Goal: Task Accomplishment & Management: Manage account settings

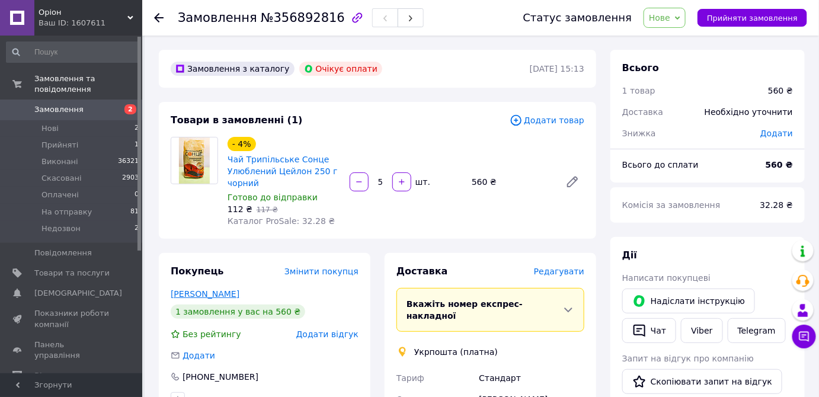
click at [199, 298] on link "Нечай Елена" at bounding box center [205, 293] width 69 height 9
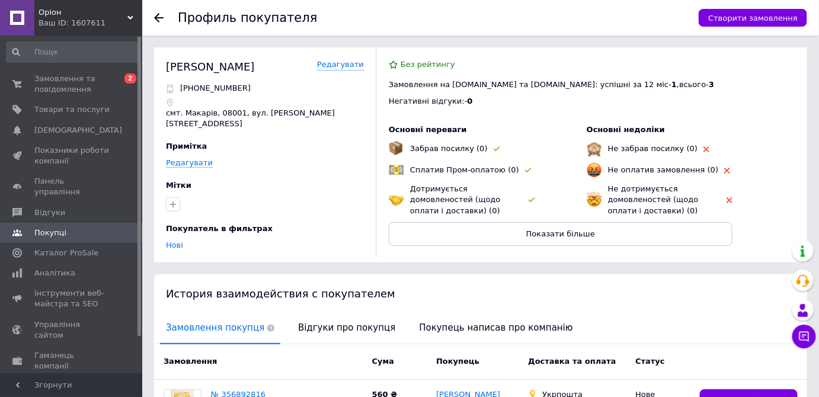
scroll to position [117, 0]
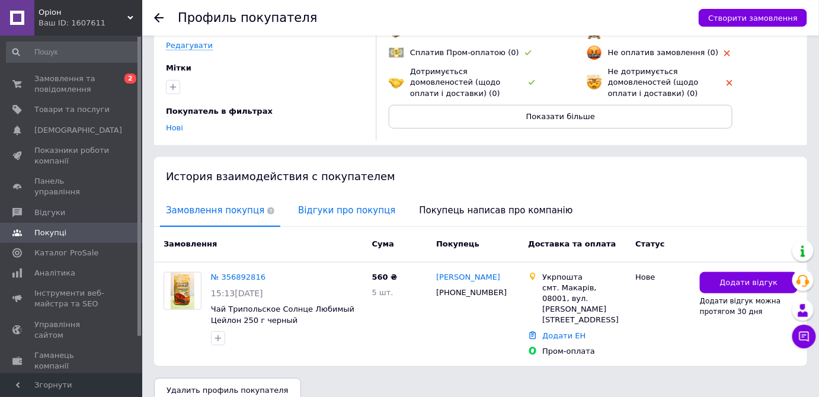
click at [334, 211] on span "Відгуки про покупця" at bounding box center [346, 211] width 109 height 30
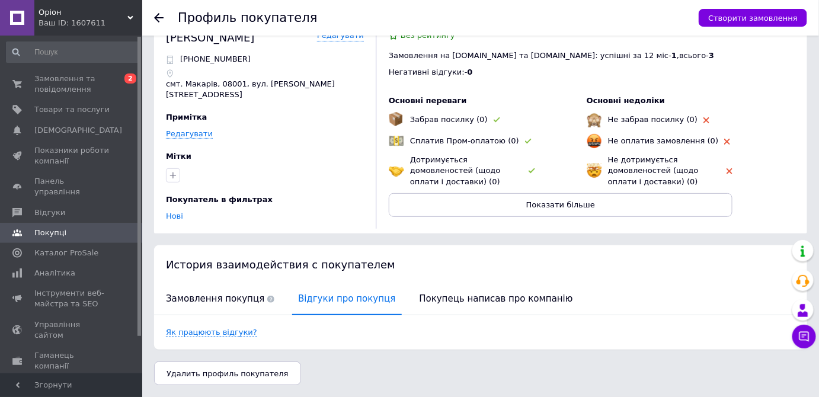
scroll to position [24, 0]
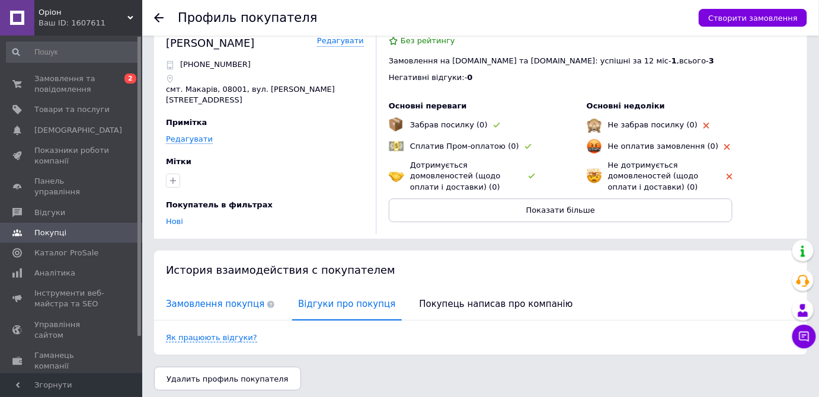
click at [231, 289] on span "Замовлення покупця" at bounding box center [220, 304] width 120 height 30
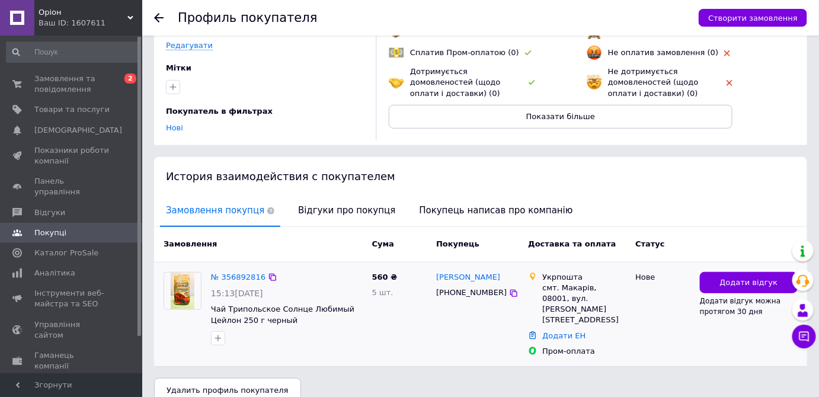
click at [247, 273] on link "№ 356892816" at bounding box center [238, 277] width 55 height 9
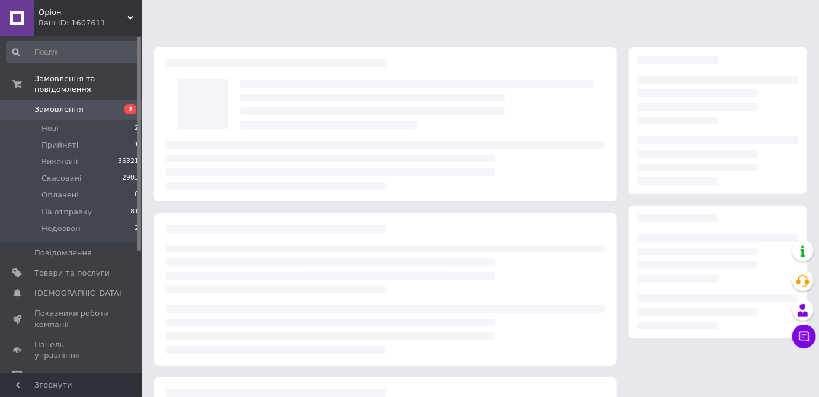
click at [247, 269] on div at bounding box center [385, 289] width 463 height 152
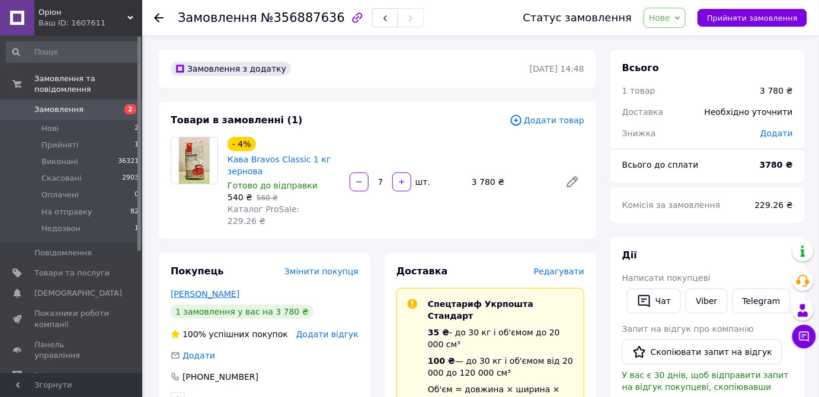
click at [210, 289] on link "Нагапетян Вардуи" at bounding box center [205, 293] width 69 height 9
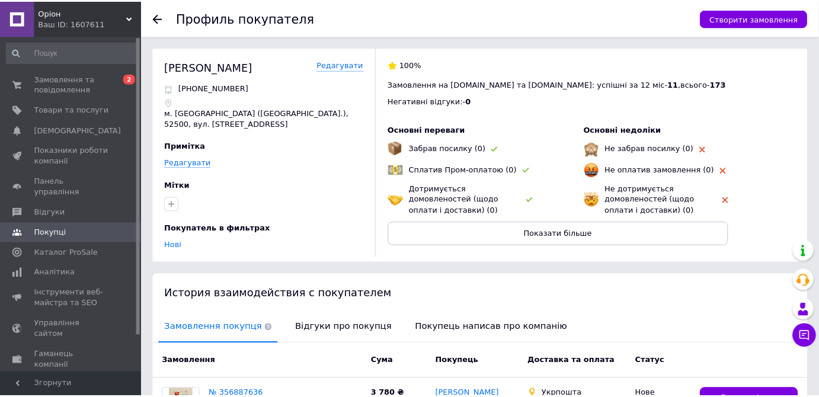
scroll to position [133, 0]
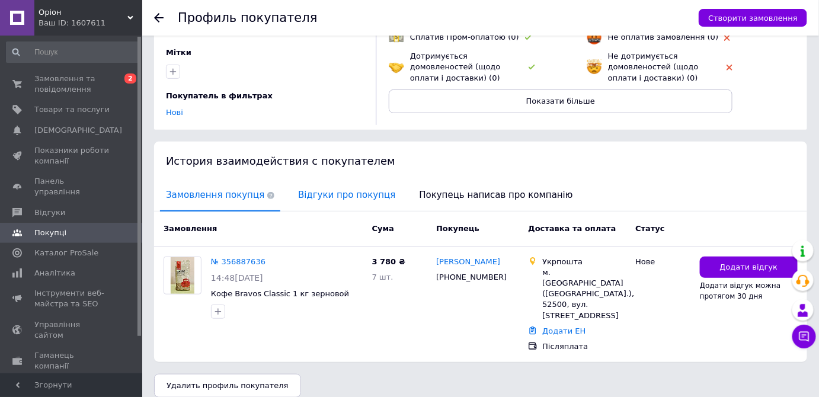
click at [327, 194] on span "Відгуки про покупця" at bounding box center [346, 195] width 109 height 30
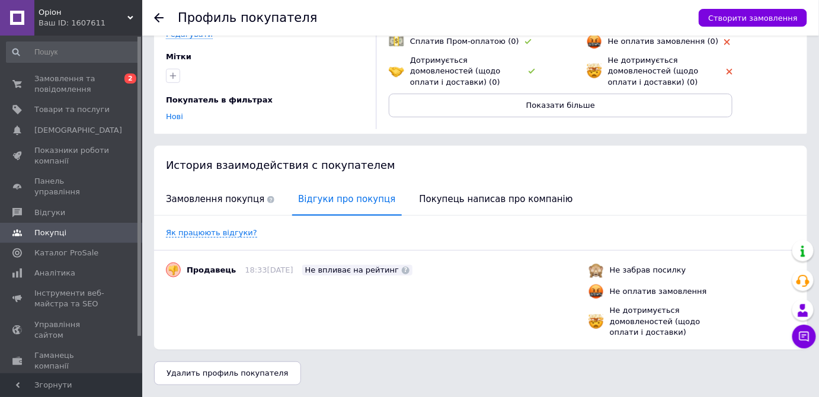
scroll to position [127, 0]
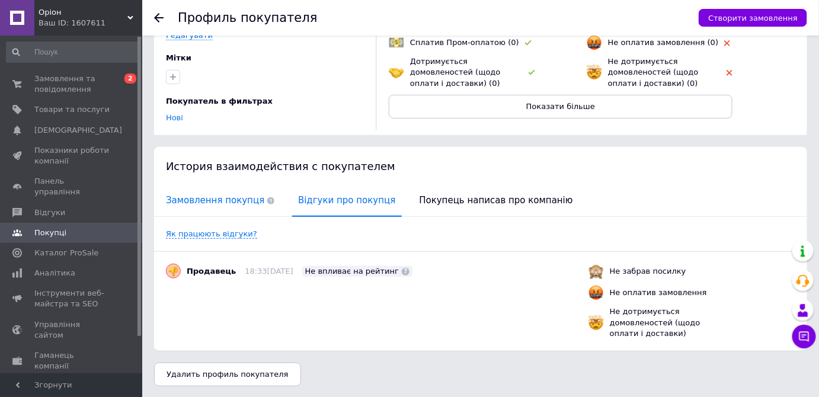
click at [219, 211] on span "Замовлення покупця" at bounding box center [220, 201] width 120 height 30
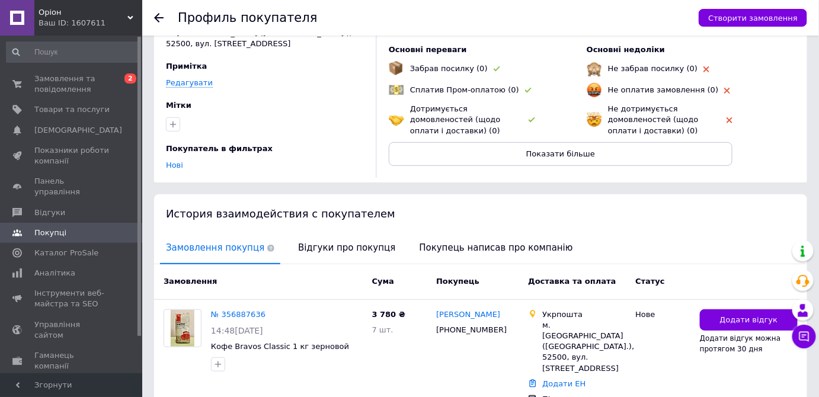
scroll to position [133, 0]
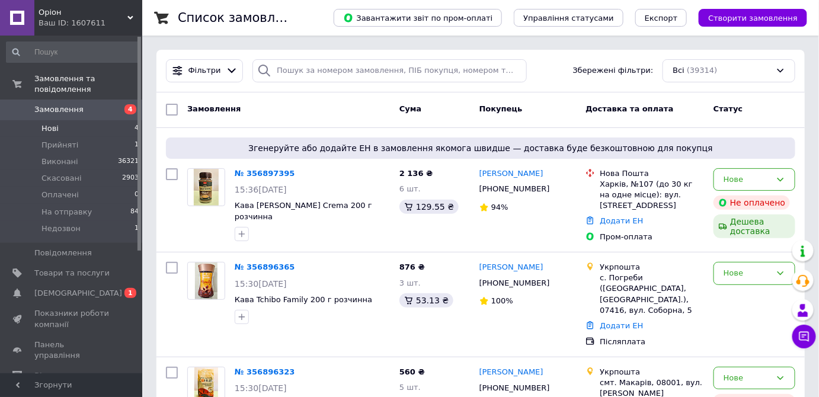
click at [91, 120] on li "Нові 4" at bounding box center [73, 128] width 146 height 17
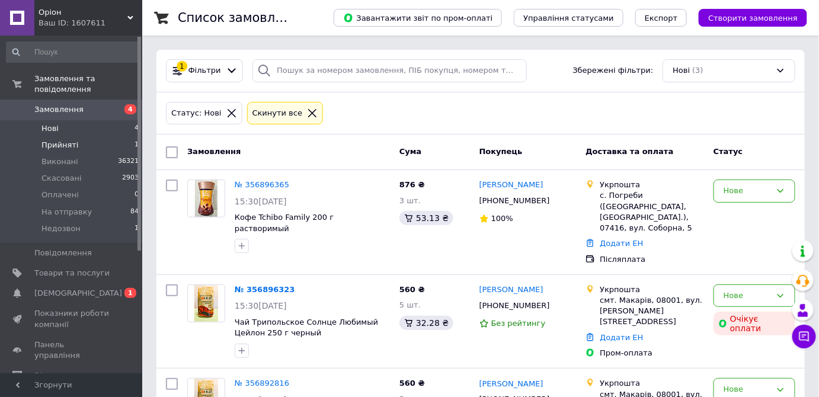
click at [128, 137] on li "Прийняті 1" at bounding box center [73, 145] width 146 height 17
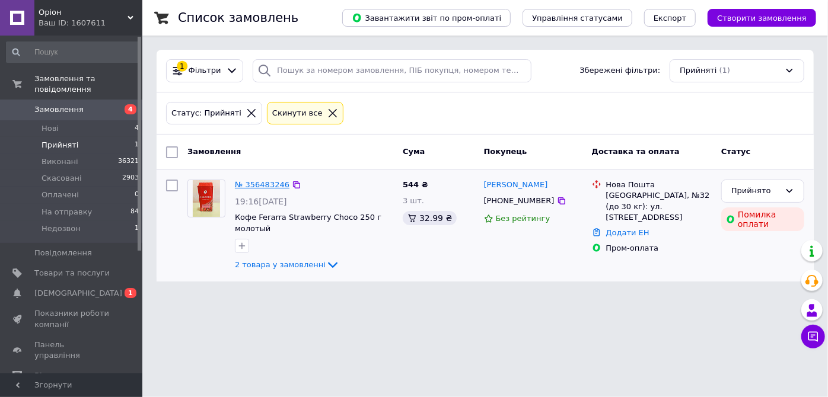
click at [262, 186] on link "№ 356483246" at bounding box center [262, 184] width 55 height 9
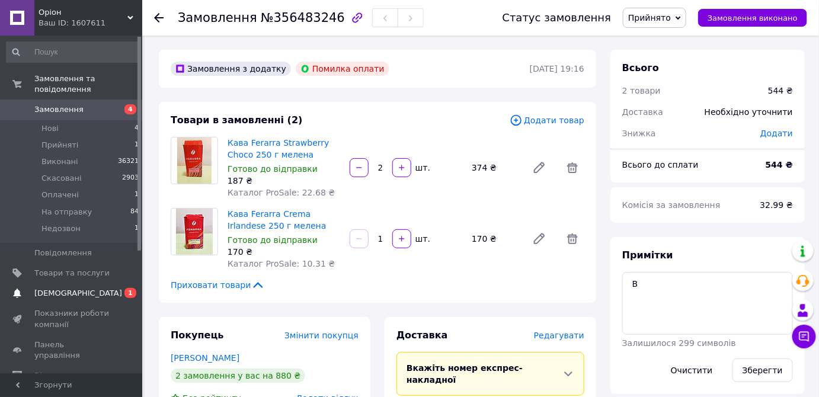
click at [62, 288] on span "[DEMOGRAPHIC_DATA]" at bounding box center [78, 293] width 88 height 11
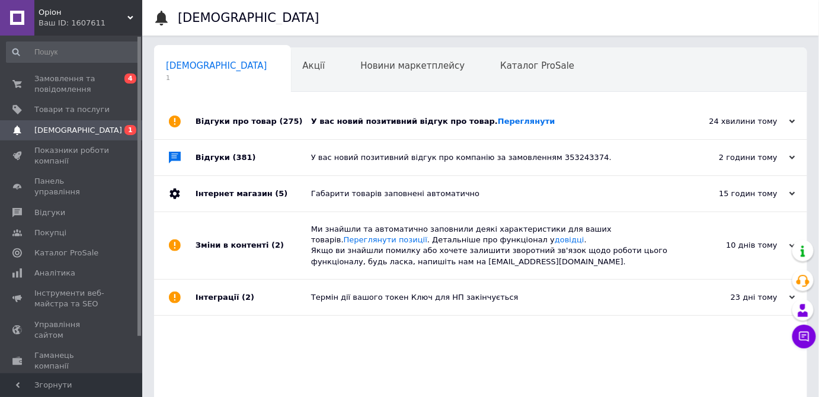
click at [373, 126] on div "У вас новий позитивний відгук про товар. Переглянути" at bounding box center [494, 121] width 366 height 11
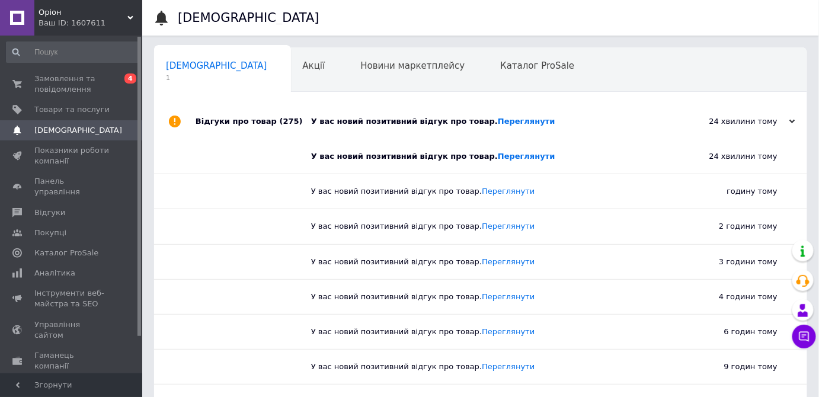
click at [337, 134] on div "У вас новий позитивний відгук про товар. Переглянути" at bounding box center [494, 122] width 366 height 36
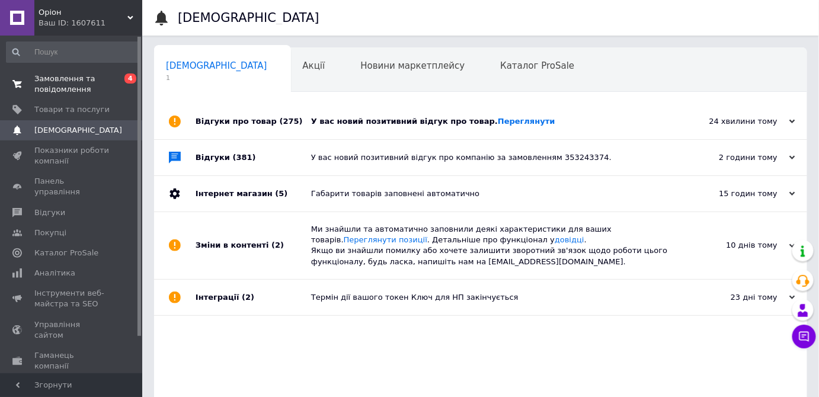
click at [66, 70] on link "Замовлення та повідомлення 0 4" at bounding box center [73, 84] width 146 height 31
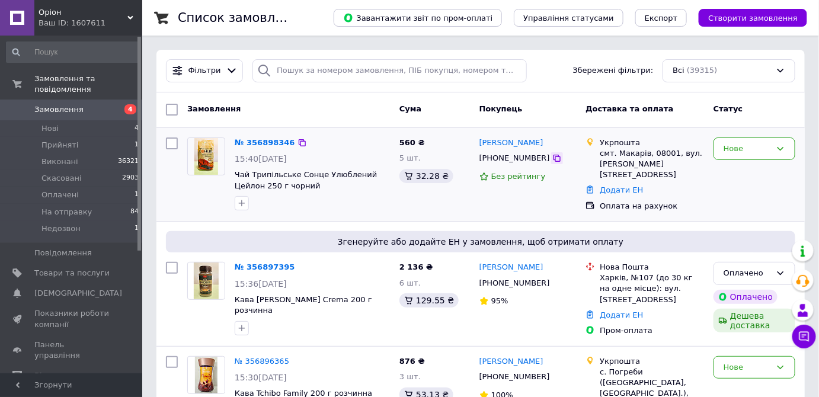
click at [554, 157] on icon at bounding box center [557, 158] width 7 height 7
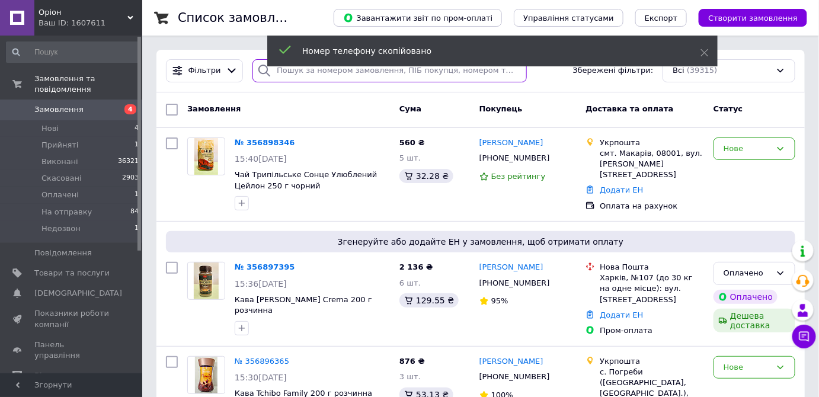
click at [436, 72] on input "search" at bounding box center [390, 70] width 275 height 23
paste input "+380964426425"
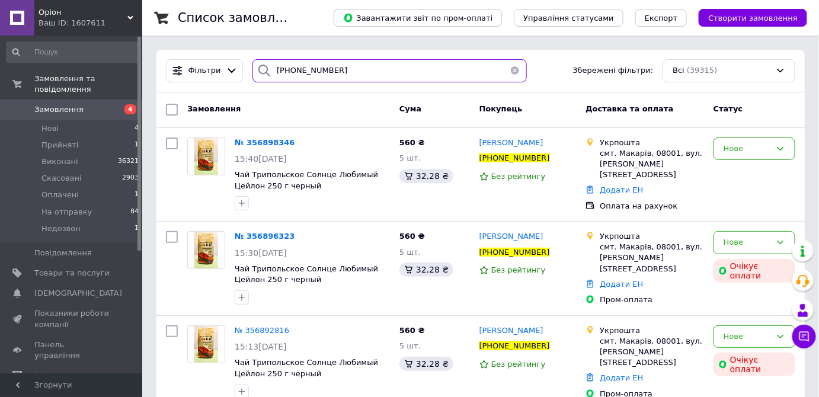
scroll to position [22, 0]
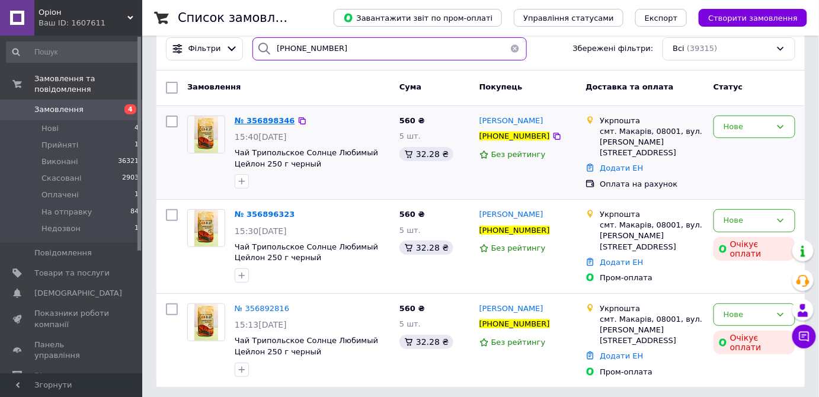
type input "+380964426425"
click at [267, 122] on span "№ 356898346" at bounding box center [265, 120] width 60 height 9
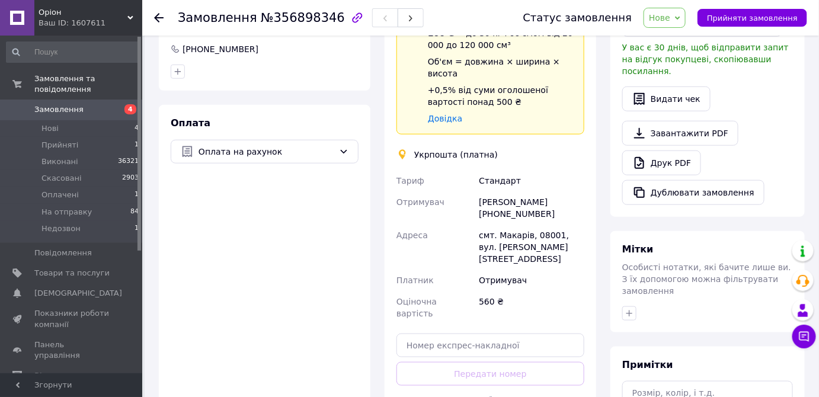
scroll to position [329, 0]
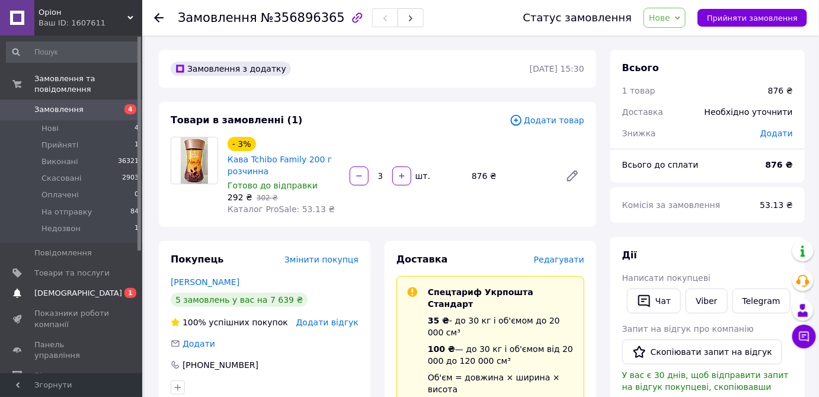
click at [77, 288] on span "[DEMOGRAPHIC_DATA]" at bounding box center [71, 293] width 75 height 11
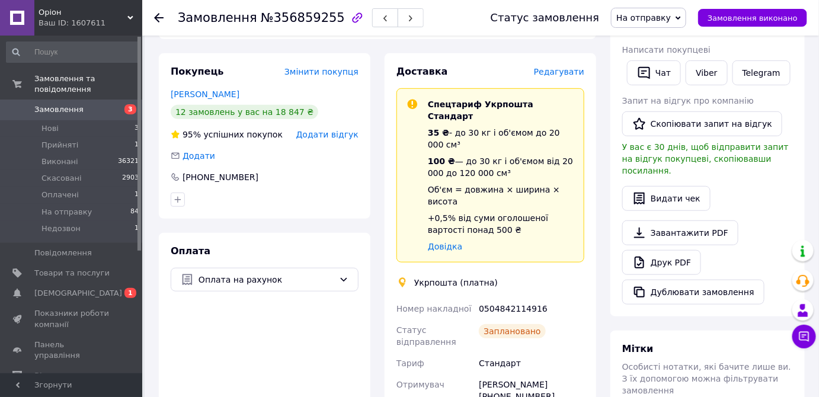
scroll to position [186, 0]
